Goal: Information Seeking & Learning: Understand process/instructions

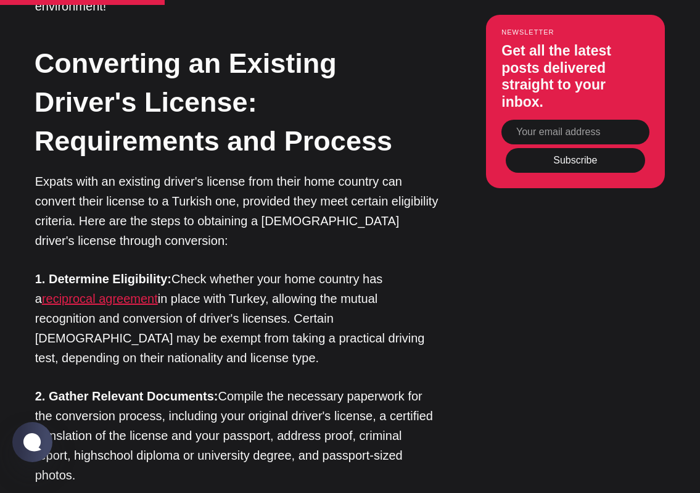
scroll to position [1070, 0]
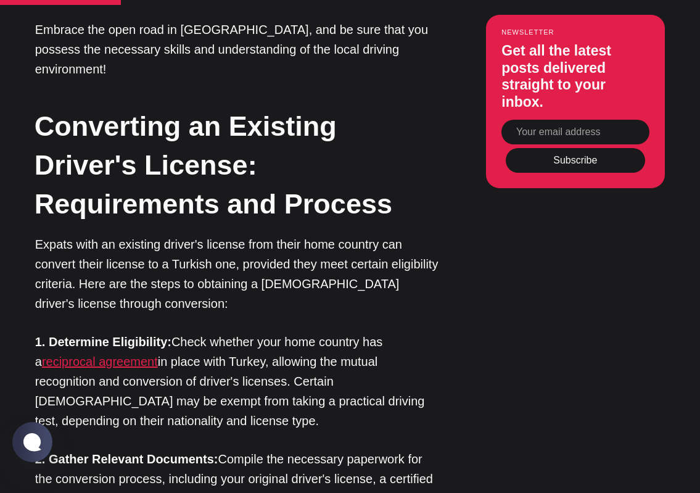
click at [128, 355] on link "reciprocal agreement" at bounding box center [100, 362] width 116 height 14
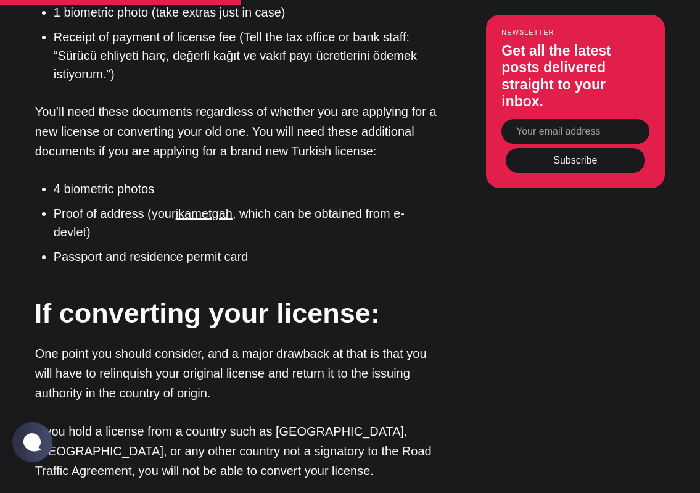
scroll to position [1798, 0]
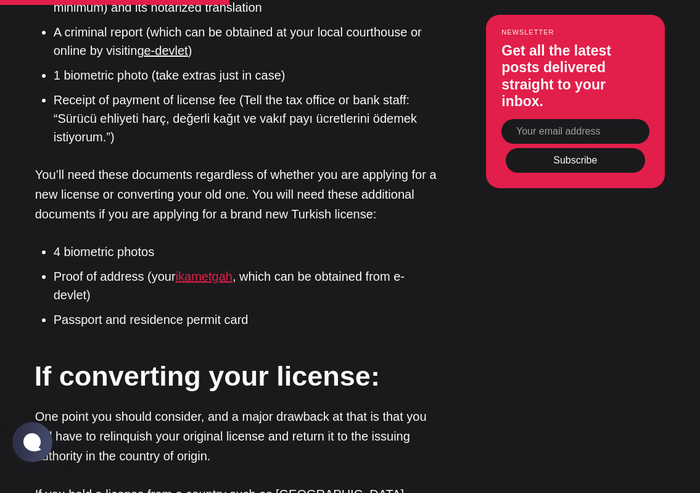
click at [210, 270] on link "ikametgah" at bounding box center [204, 277] width 57 height 14
